Goal: Information Seeking & Learning: Learn about a topic

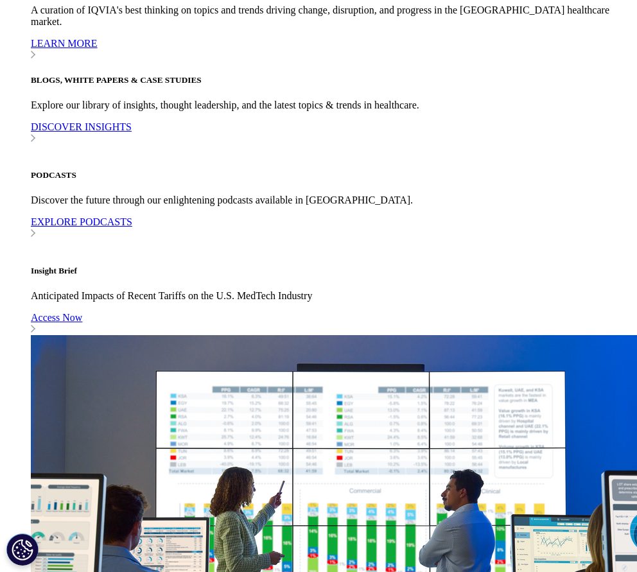
scroll to position [2502, 0]
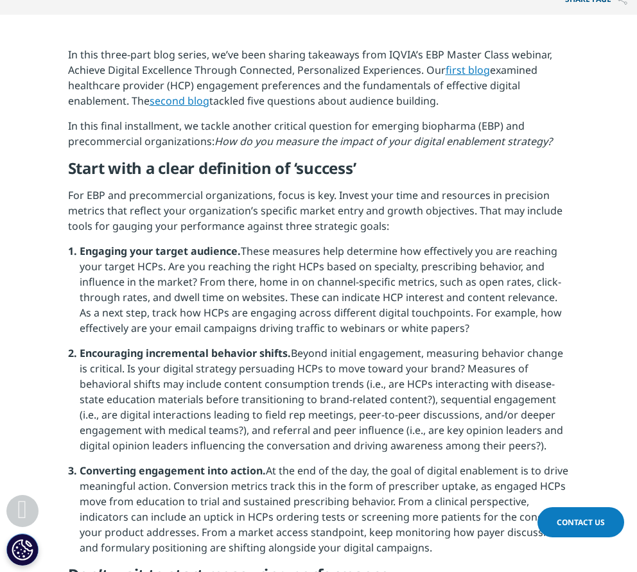
scroll to position [522, 0]
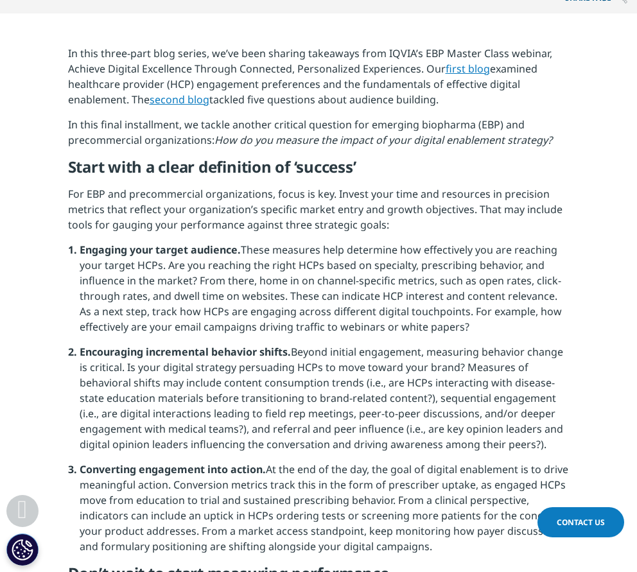
click at [395, 445] on span "Beyond initial engagement, measuring behavior change is critical. Is your digit…" at bounding box center [321, 398] width 483 height 107
drag, startPoint x: 581, startPoint y: 451, endPoint x: 97, endPoint y: 303, distance: 506.2
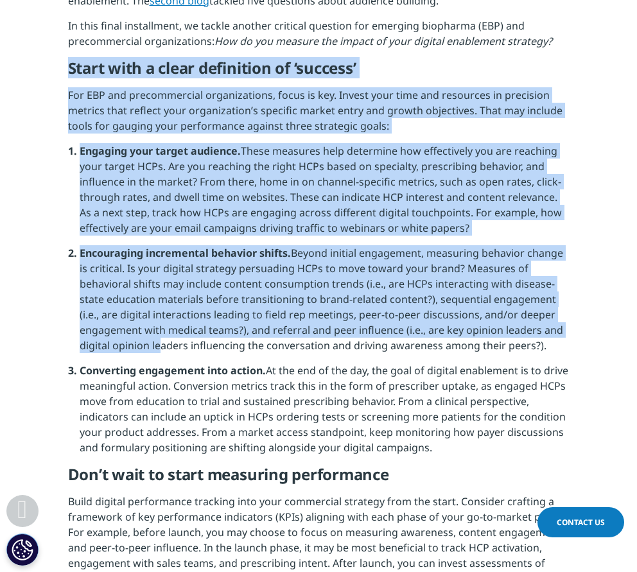
scroll to position [625, 0]
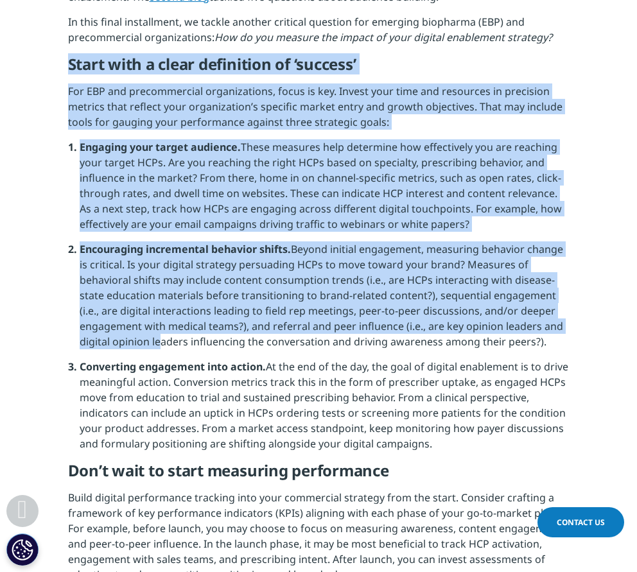
drag, startPoint x: 60, startPoint y: 171, endPoint x: 473, endPoint y: 457, distance: 502.5
click at [473, 457] on section "In this three-part blog series, we’ve been sharing takeaways from IQVIA’s EBP M…" at bounding box center [318, 537] width 637 height 1252
copy div "Lorem ipsu d sitam consectetu ad ‘elitsed’ Doe TEM inc utlaboreetdol magnaaliqu…"
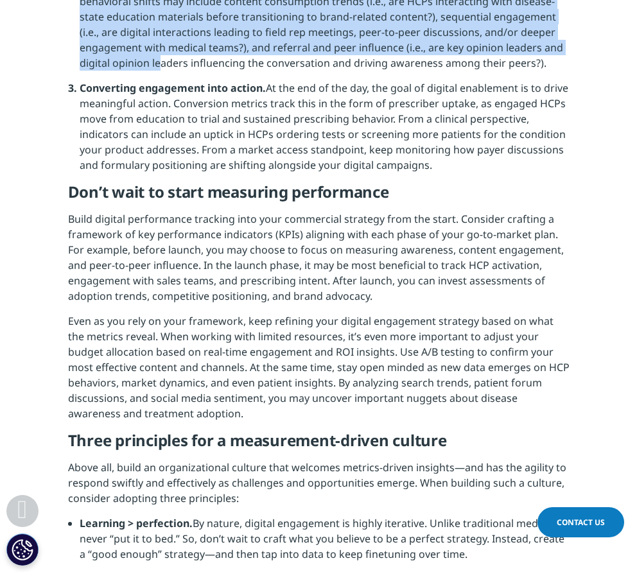
scroll to position [906, 0]
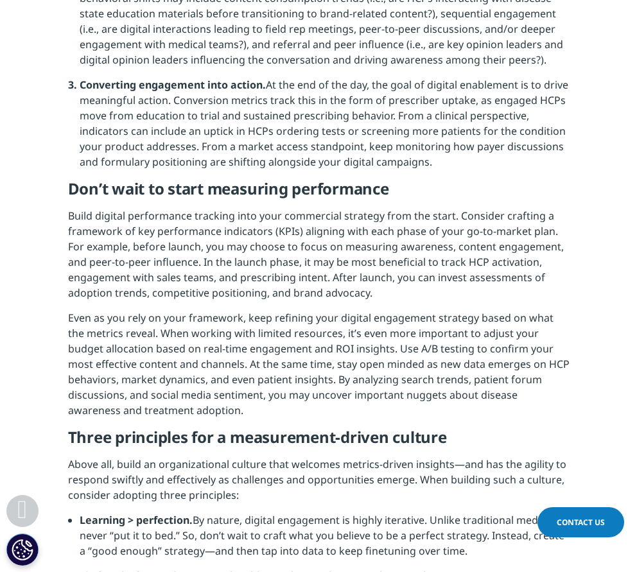
click at [250, 185] on h5 "Don’t wait to start measuring performance" at bounding box center [318, 193] width 501 height 29
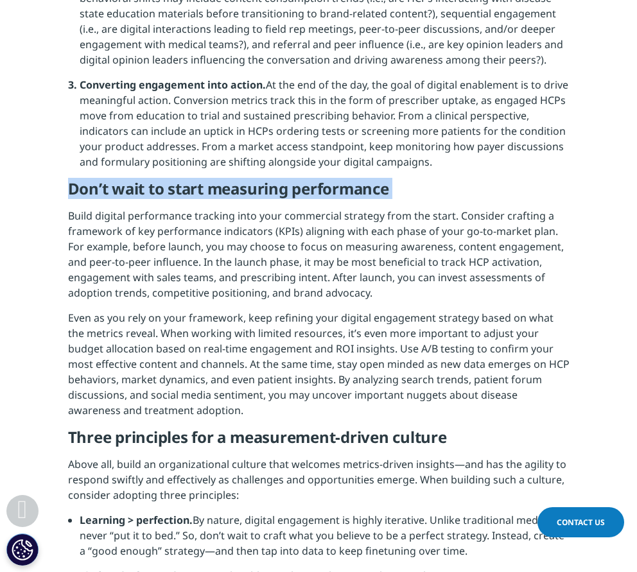
click at [250, 185] on h5 "Don’t wait to start measuring performance" at bounding box center [318, 193] width 501 height 29
copy div "Don’t wait to start measuring performance"
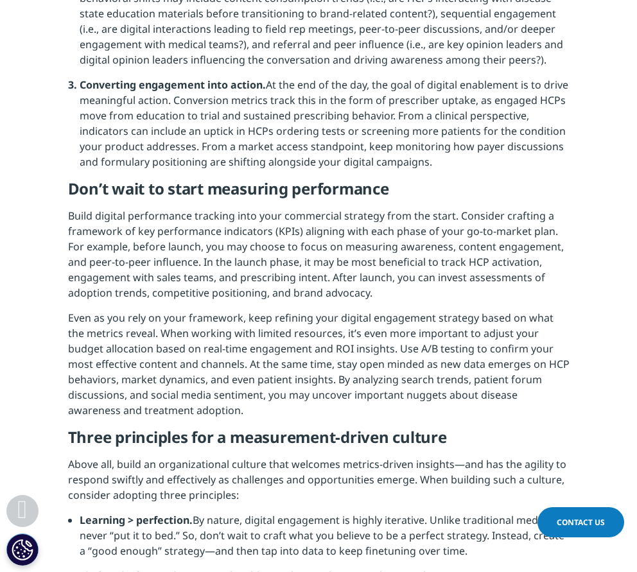
click at [59, 191] on section "In this three-part blog series, we’ve been sharing takeaways from IQVIA’s EBP M…" at bounding box center [318, 255] width 637 height 1252
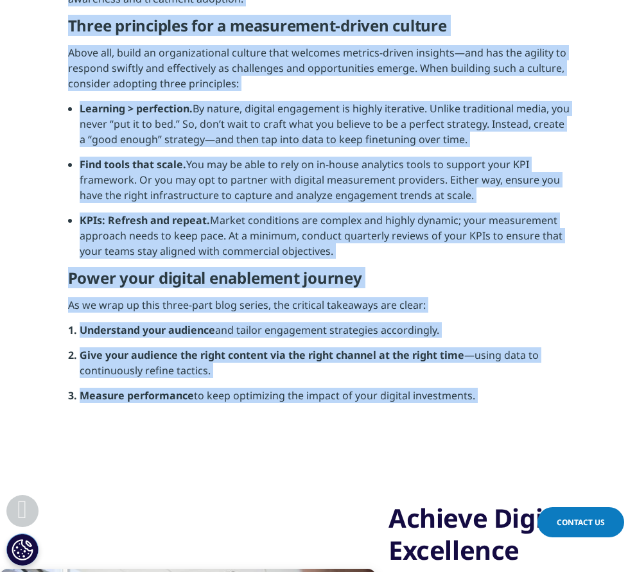
scroll to position [1319, 0]
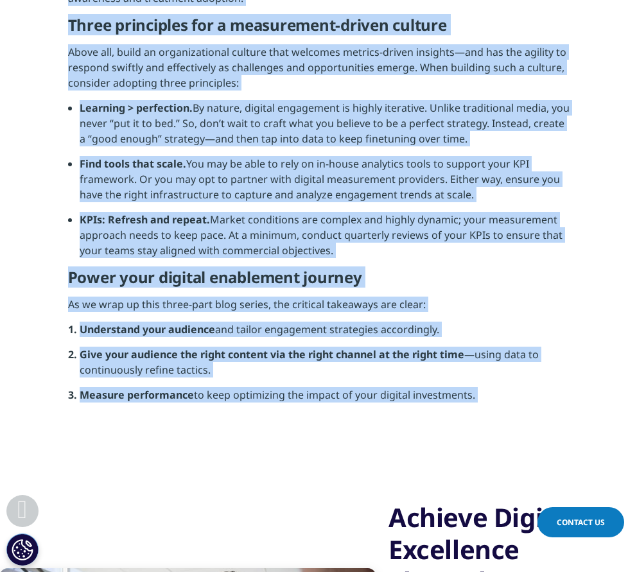
drag, startPoint x: 64, startPoint y: 193, endPoint x: 480, endPoint y: 401, distance: 465.4
copy div "Lor’i dolo si ametc adipiscin elitseddoei Tempo incidid utlaboreetd magnaali en…"
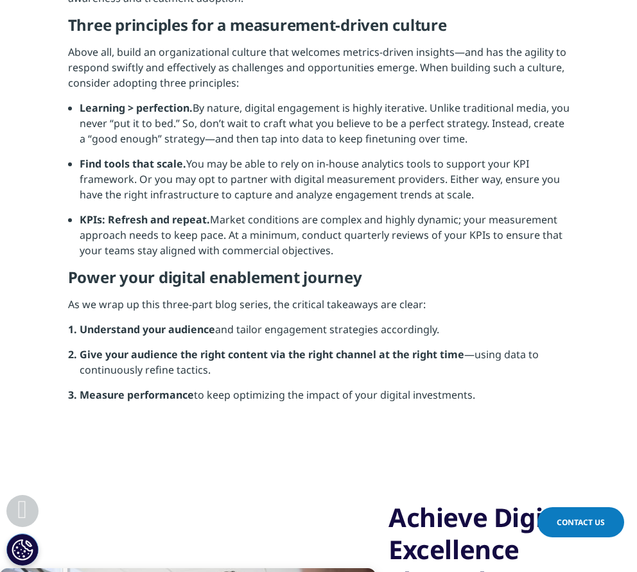
click at [254, 230] on li "KPIs: Refresh and repeat. Market conditions are complex and highly dynamic; you…" at bounding box center [325, 240] width 490 height 56
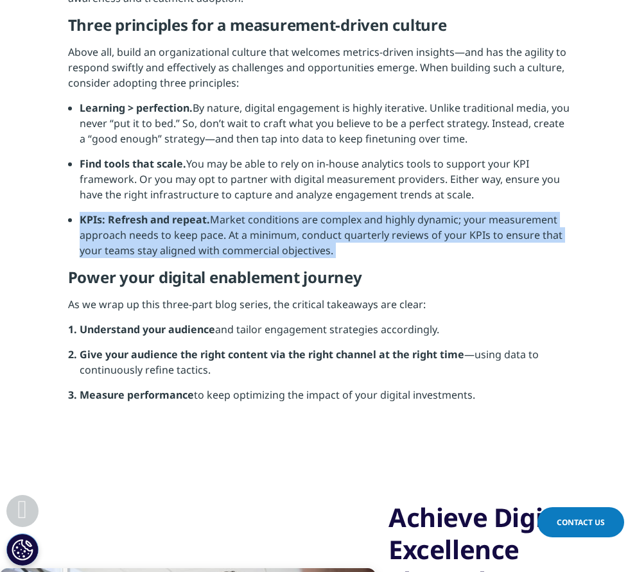
click at [254, 230] on li "KPIs: Refresh and repeat. Market conditions are complex and highly dynamic; you…" at bounding box center [325, 240] width 490 height 56
click at [287, 241] on li "KPIs: Refresh and repeat. Market conditions are complex and highly dynamic; you…" at bounding box center [325, 240] width 490 height 56
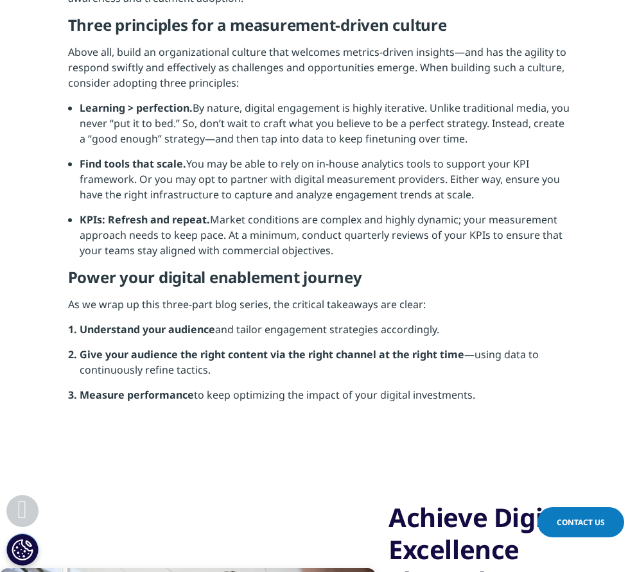
drag, startPoint x: 507, startPoint y: 194, endPoint x: 122, endPoint y: 200, distance: 385.2
click at [122, 200] on li "Find tools that scale. You may be able to rely on in-house analytics tools to s…" at bounding box center [325, 184] width 490 height 56
copy li "right infrastructure to capture and analyze engagement trends at scale."
